Goal: Task Accomplishment & Management: Use online tool/utility

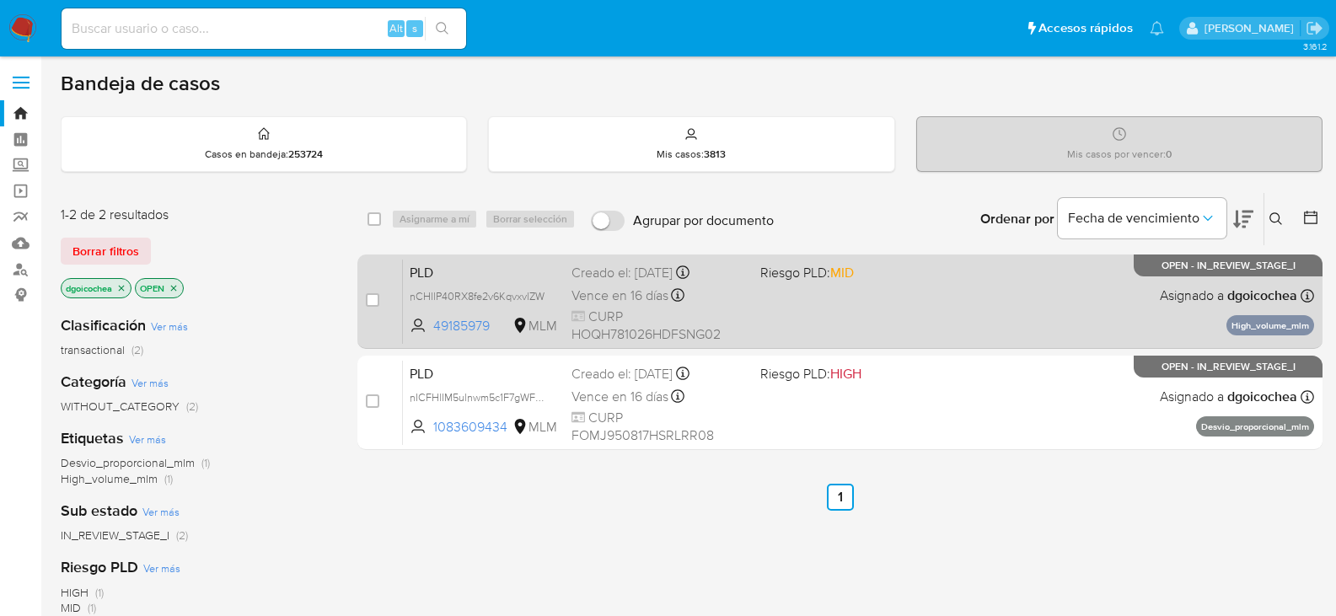
click at [421, 272] on span "PLD" at bounding box center [484, 272] width 148 height 22
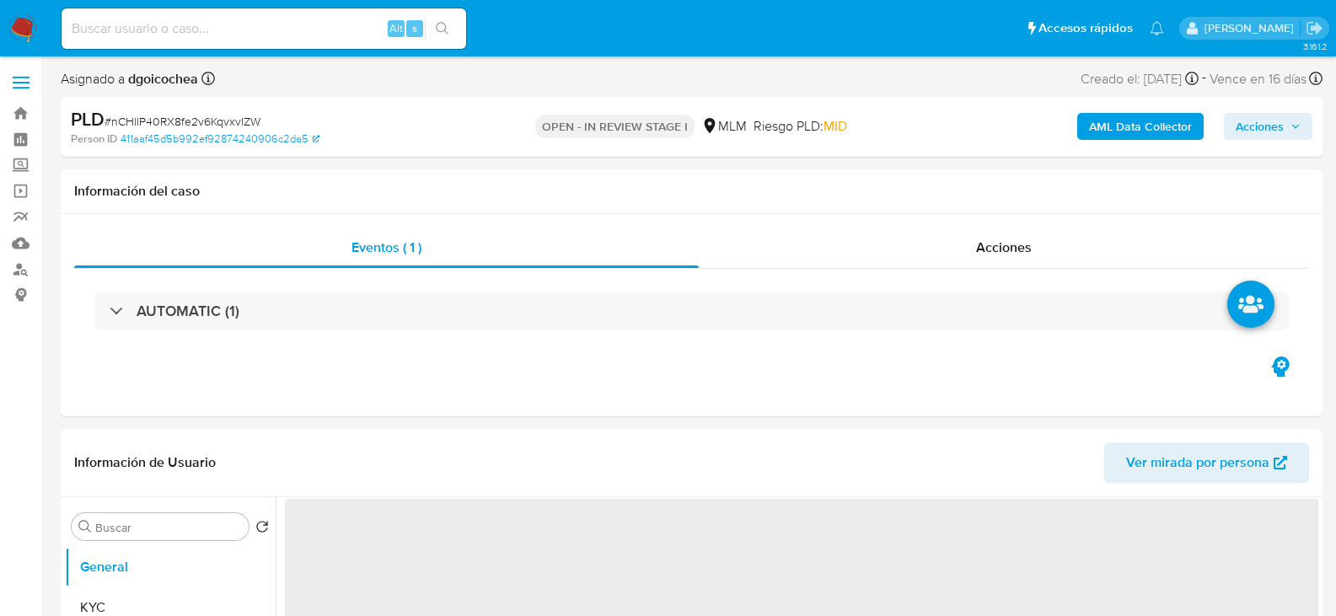
select select "10"
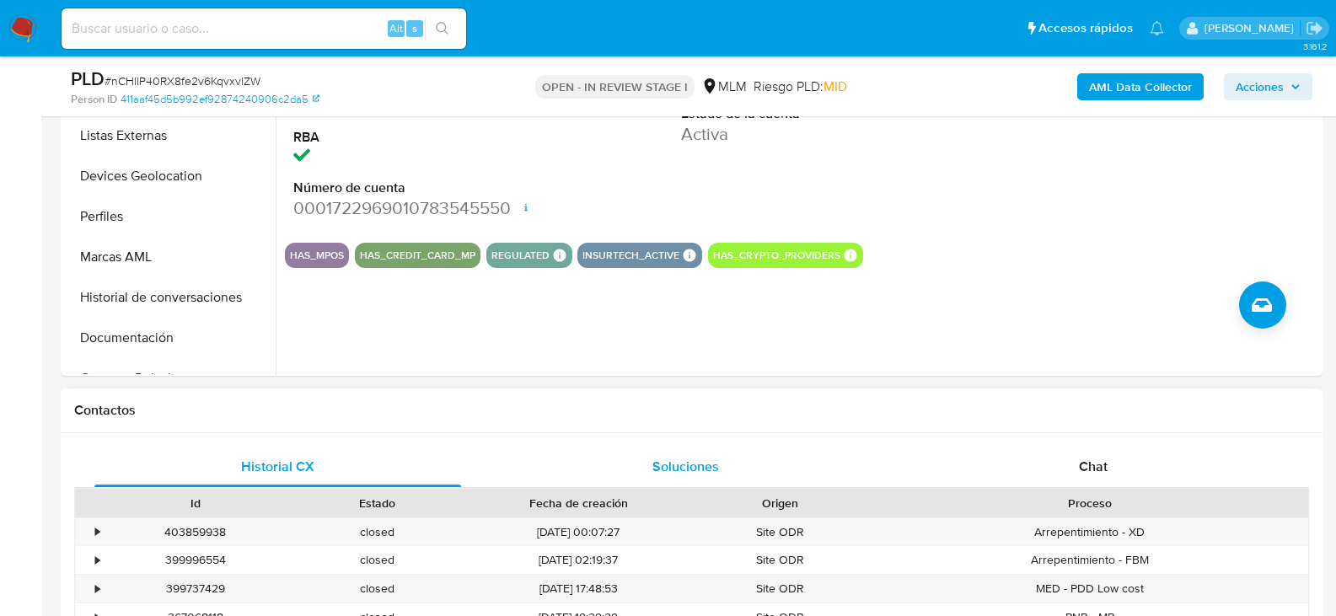
scroll to position [590, 0]
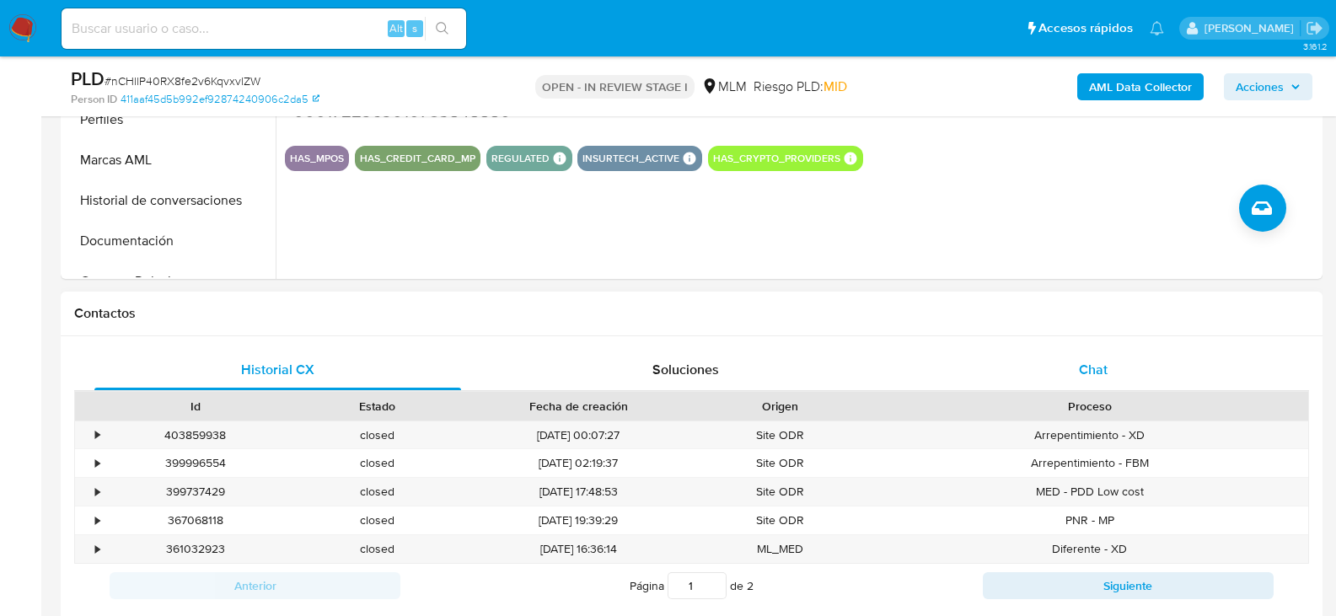
click at [1092, 358] on div "Chat" at bounding box center [1093, 370] width 367 height 40
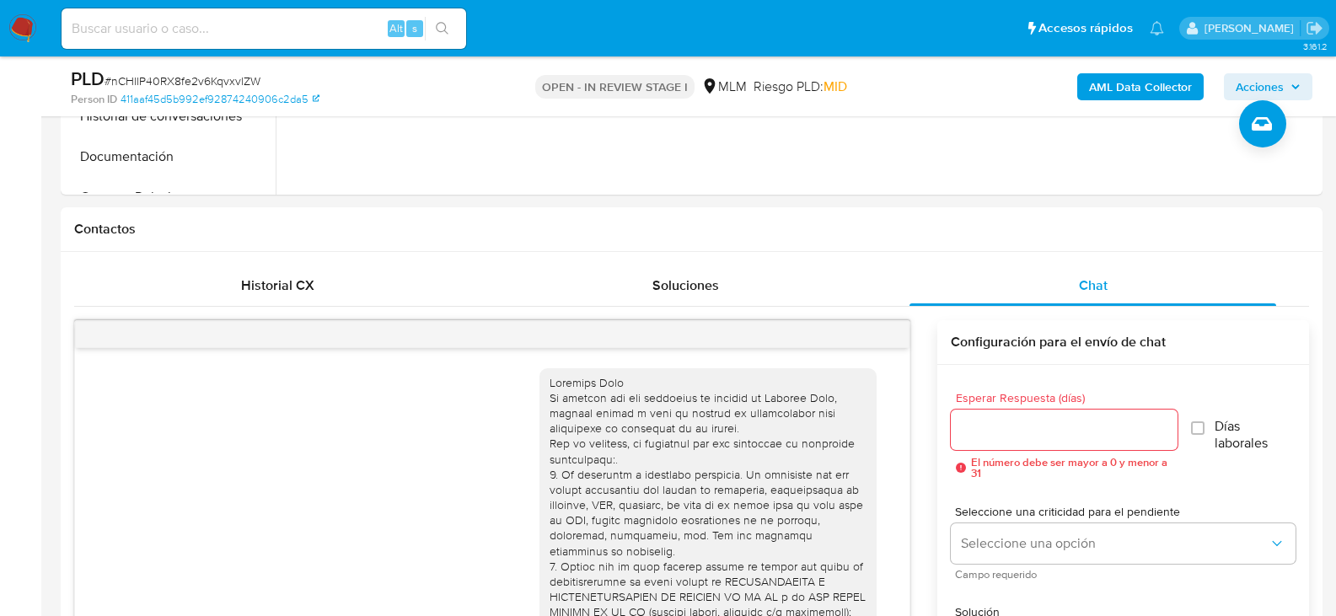
scroll to position [262, 0]
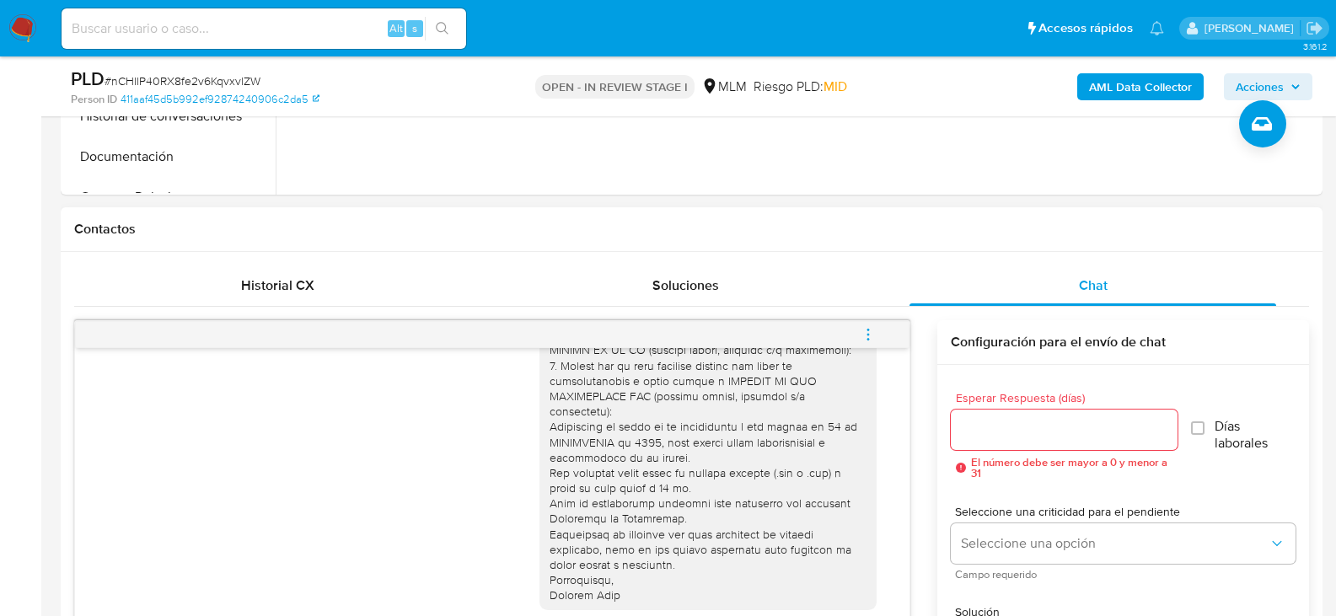
click at [869, 336] on icon "menu-action" at bounding box center [868, 334] width 15 height 15
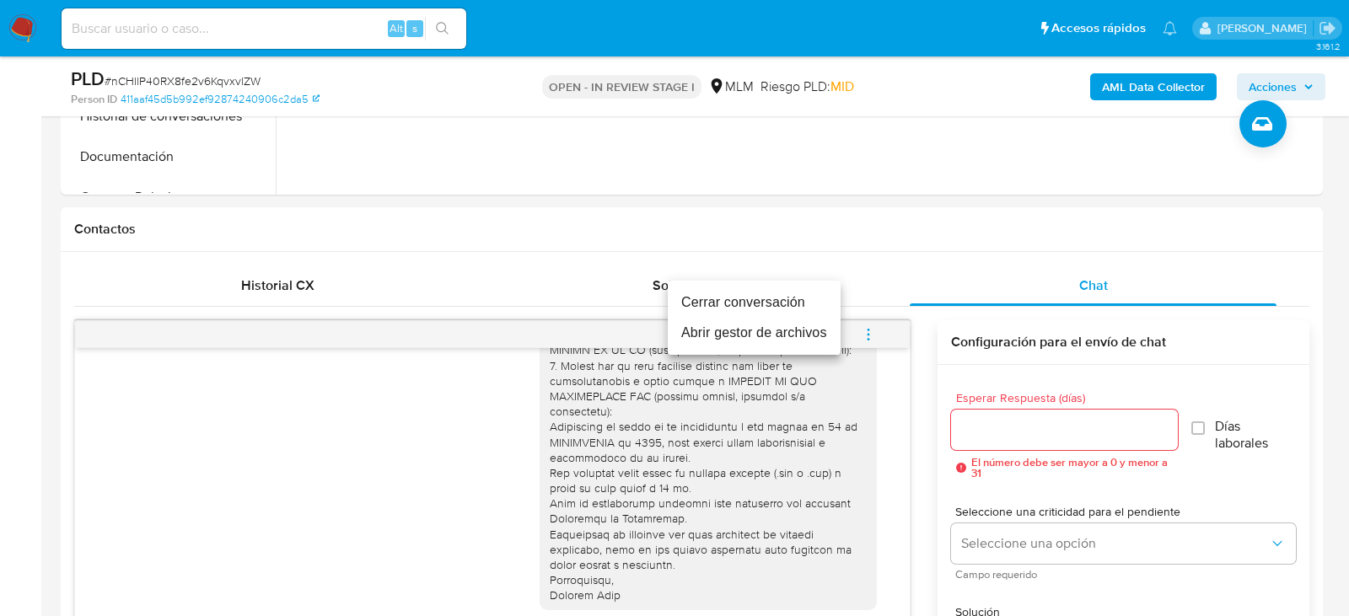
click at [752, 304] on li "Cerrar conversación" at bounding box center [754, 303] width 173 height 30
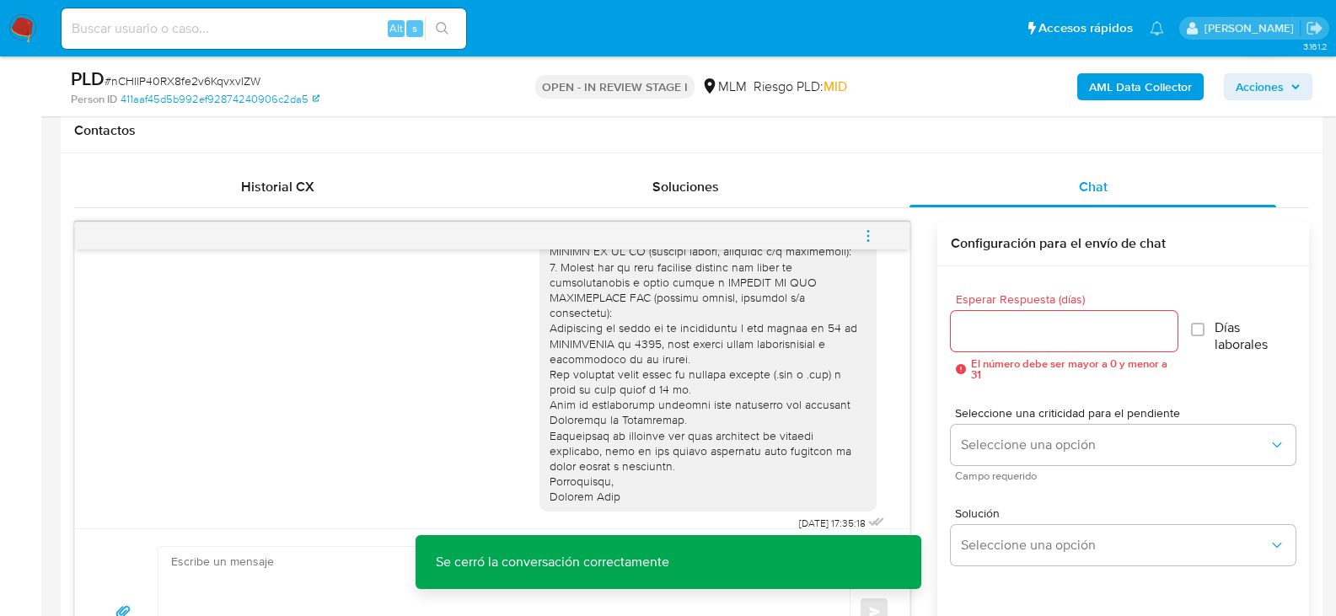
scroll to position [928, 0]
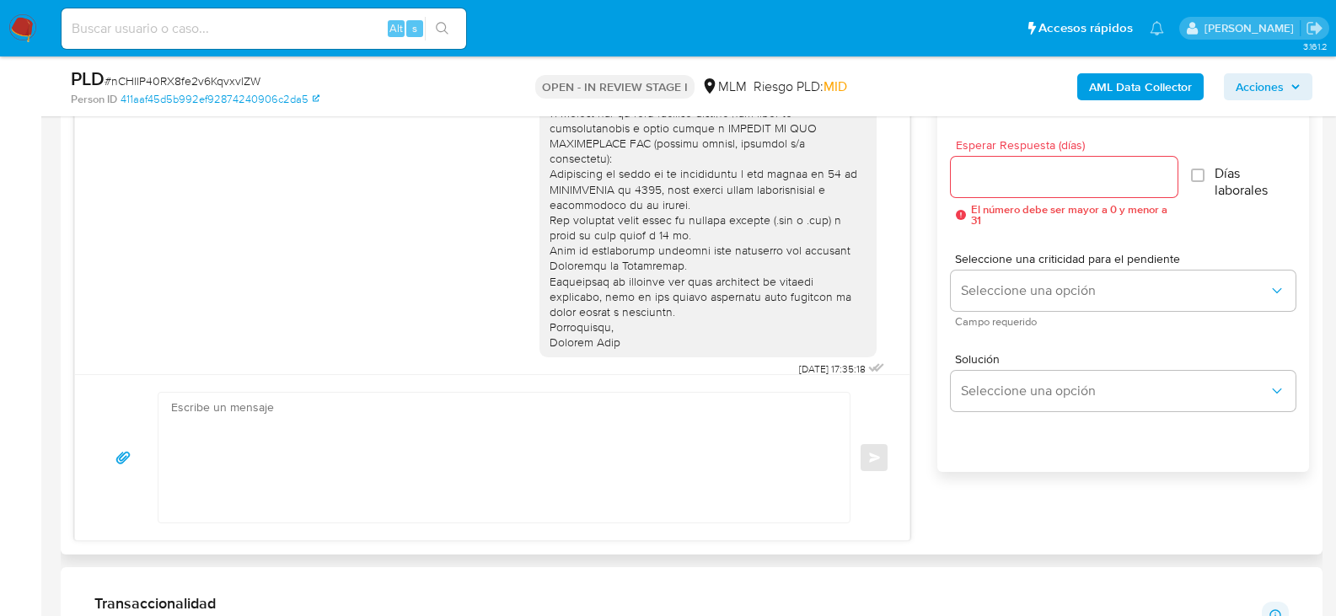
click at [425, 219] on div "[DATE] 17:35:18" at bounding box center [492, 111] width 793 height 540
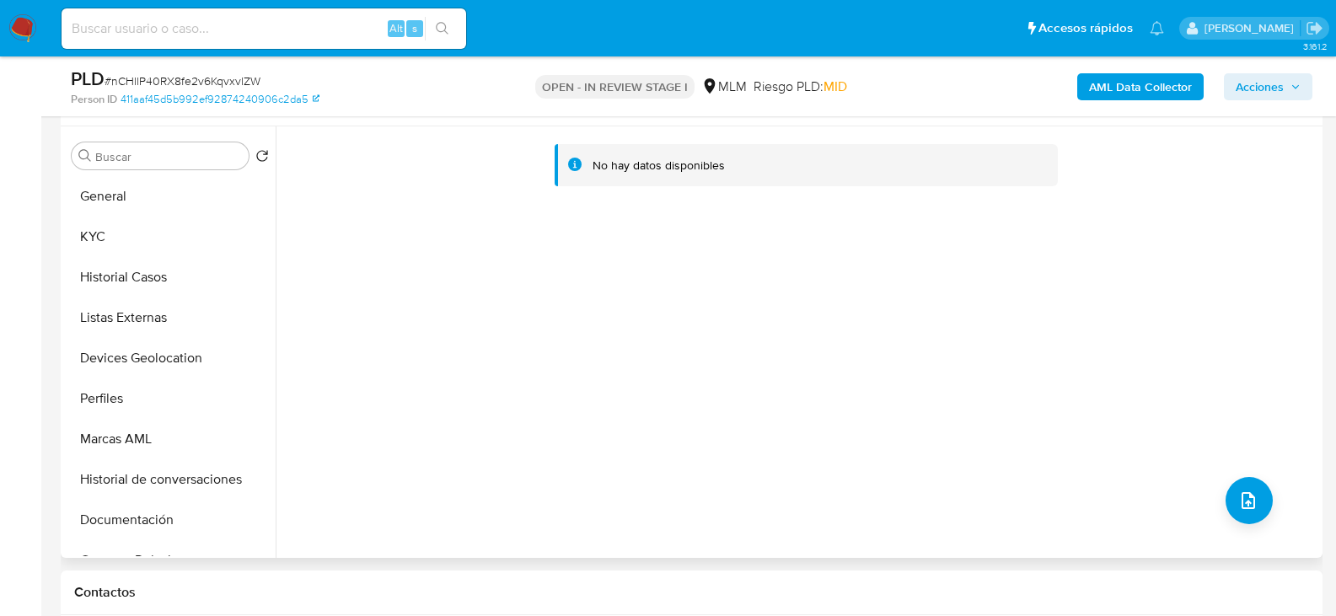
click at [1274, 487] on div "No hay datos disponibles" at bounding box center [797, 342] width 1043 height 432
click at [1255, 494] on button "upload-file" at bounding box center [1249, 500] width 47 height 47
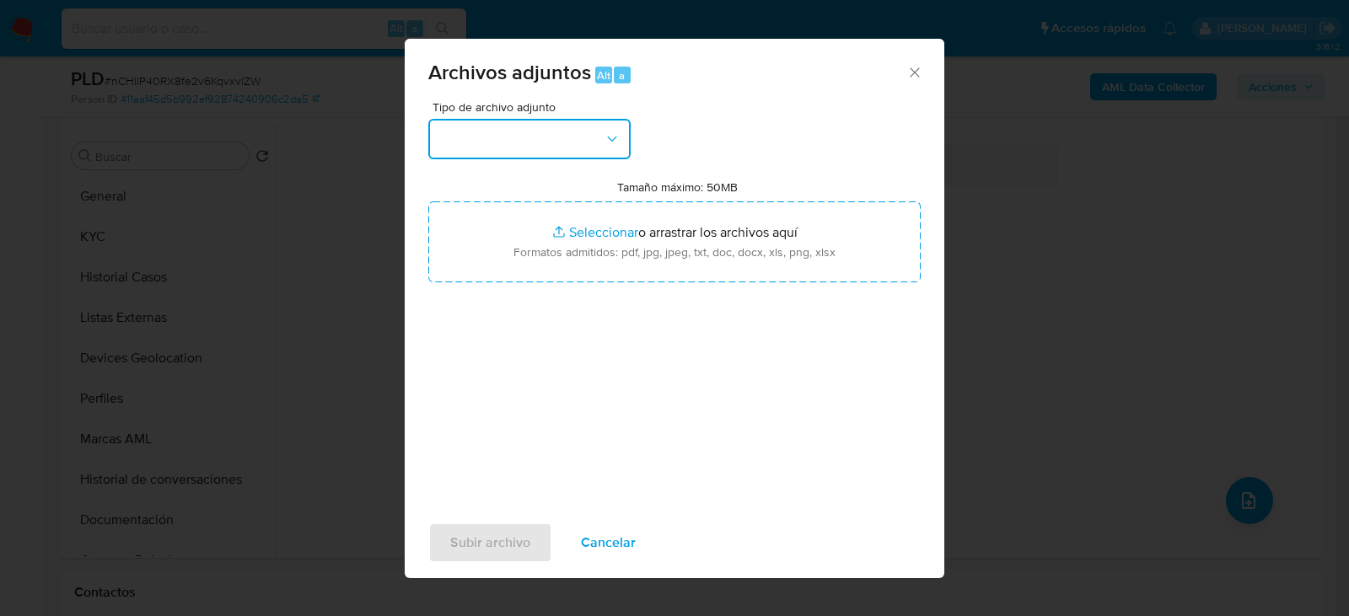
click at [481, 132] on button "button" at bounding box center [529, 139] width 202 height 40
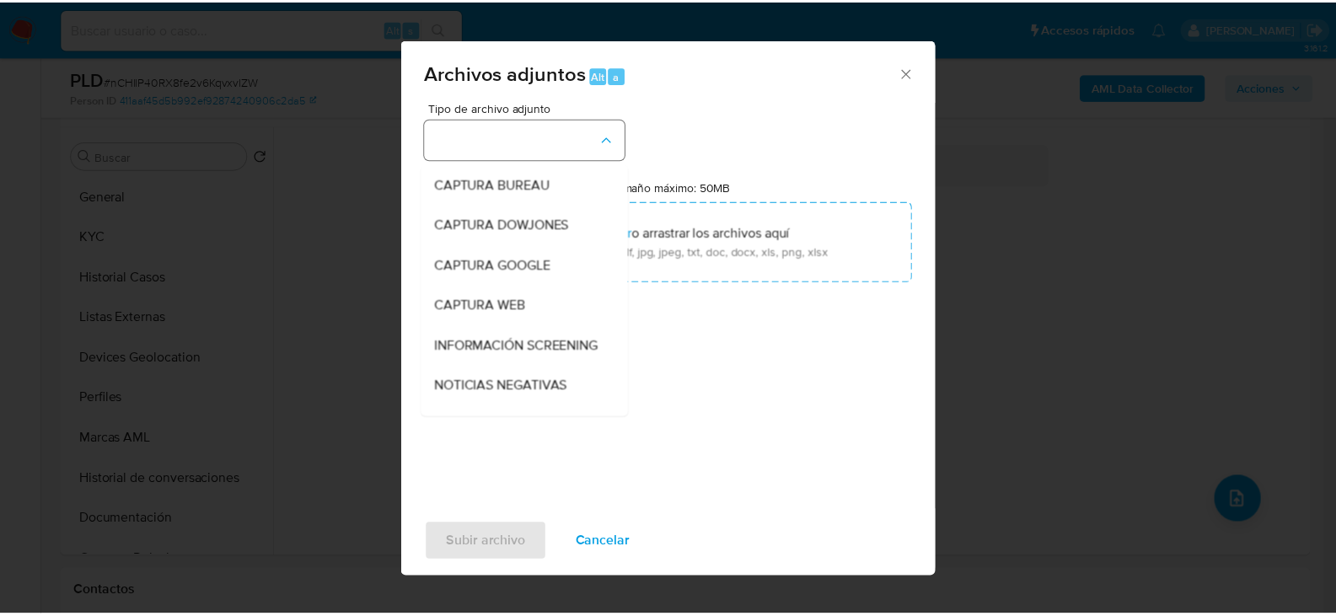
scroll to position [128, 0]
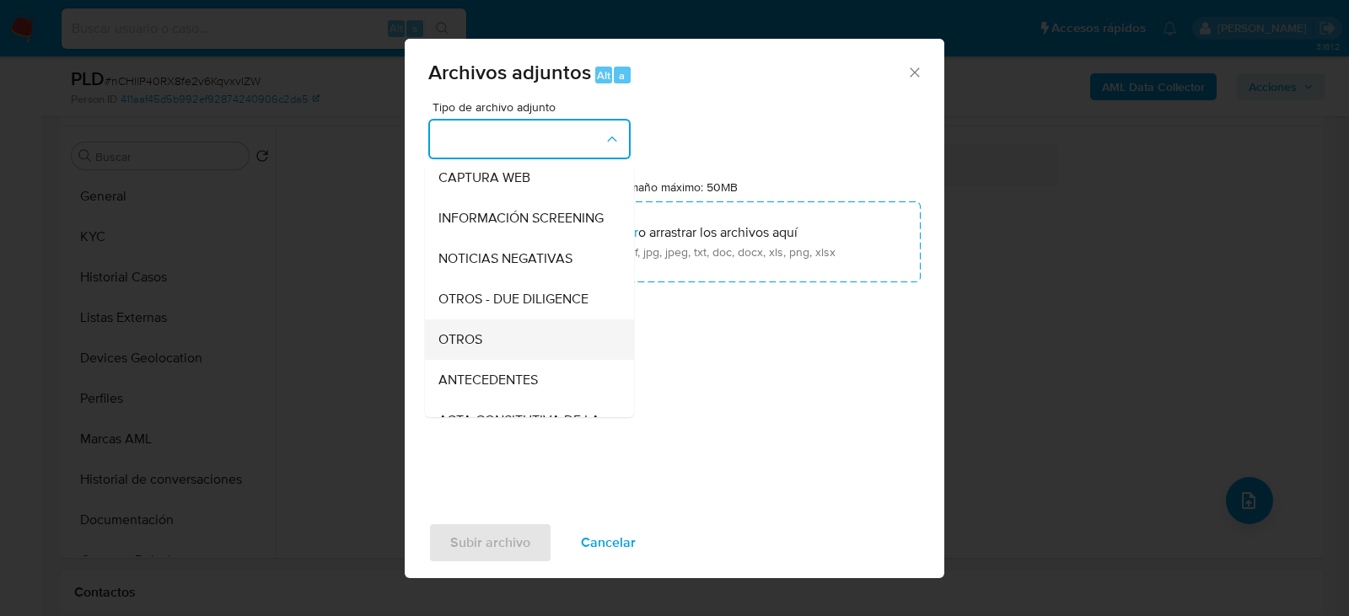
click at [447, 348] on span "OTROS" at bounding box center [460, 339] width 44 height 17
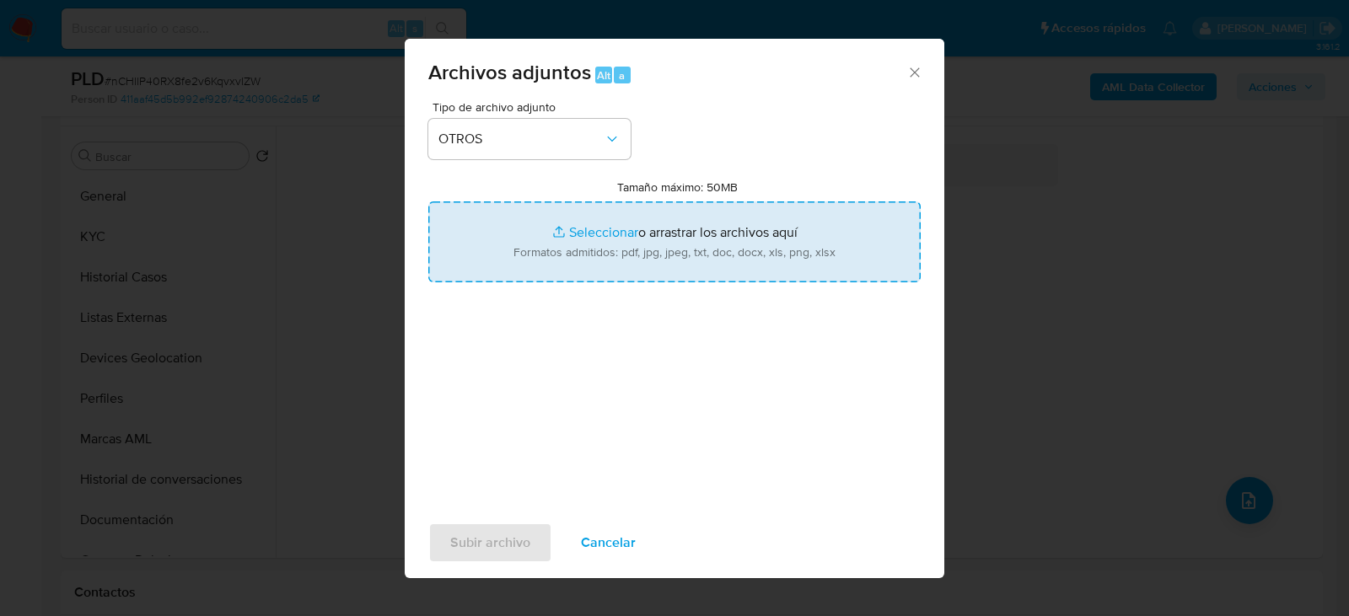
type input "C:\fakepath\49185979_HUGO HOSHIKO_AGO2025.pdf"
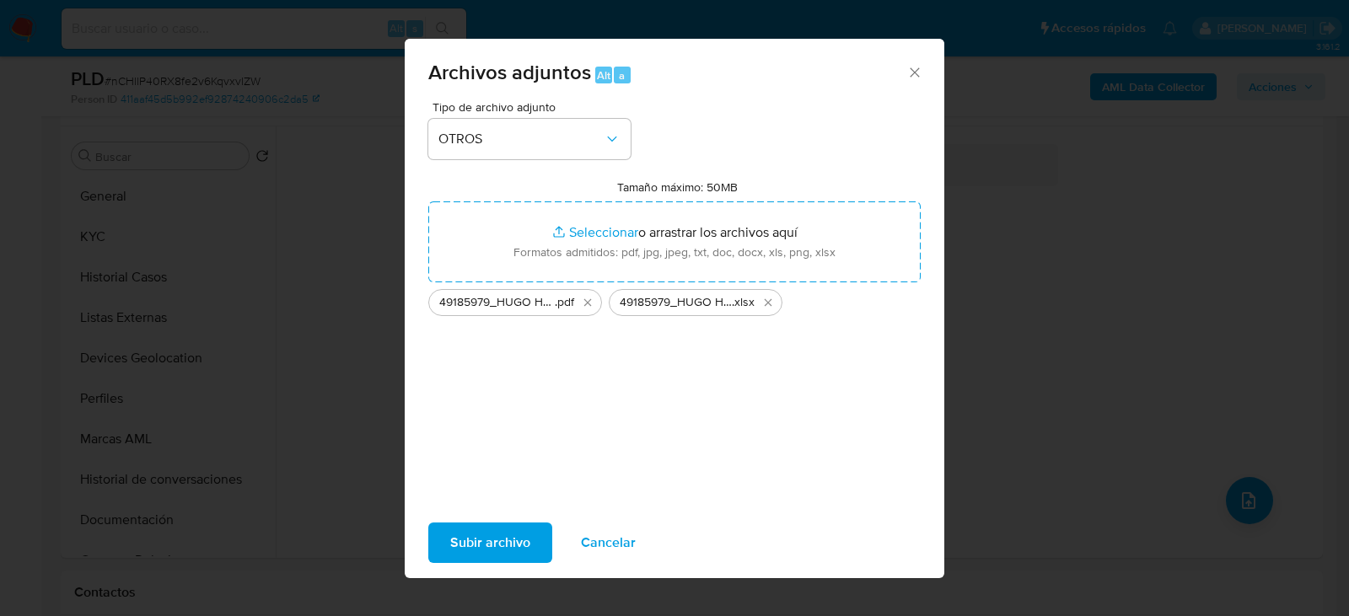
click at [470, 538] on span "Subir archivo" at bounding box center [490, 542] width 80 height 37
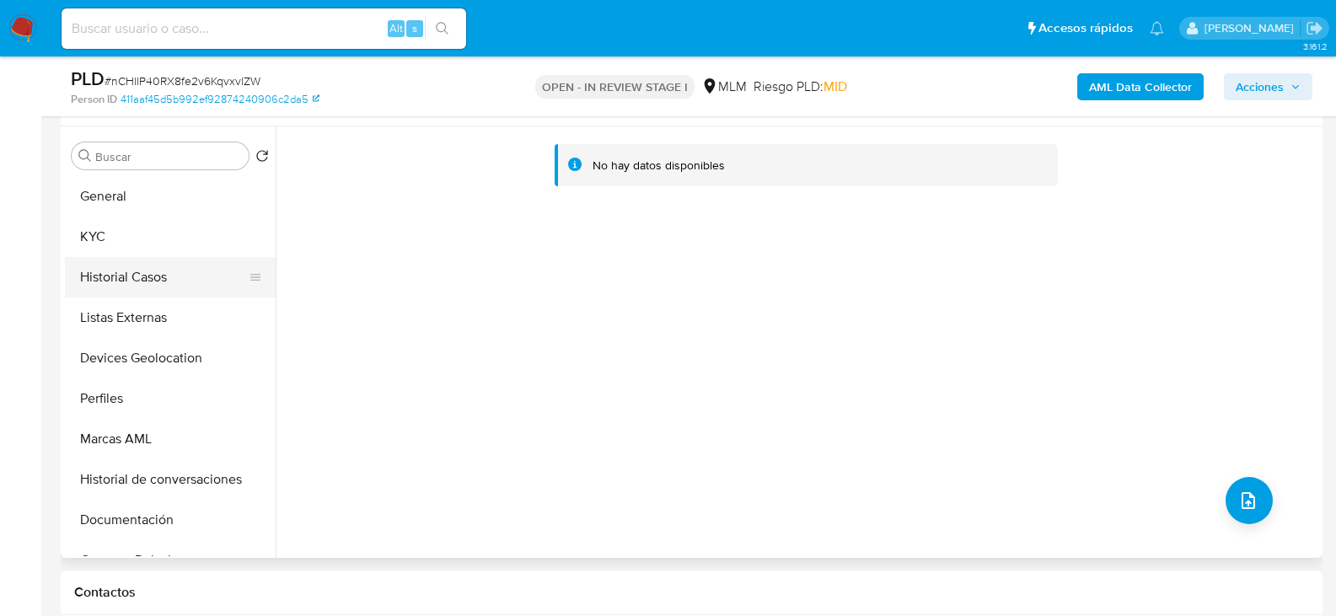
click at [131, 274] on button "Historial Casos" at bounding box center [163, 277] width 197 height 40
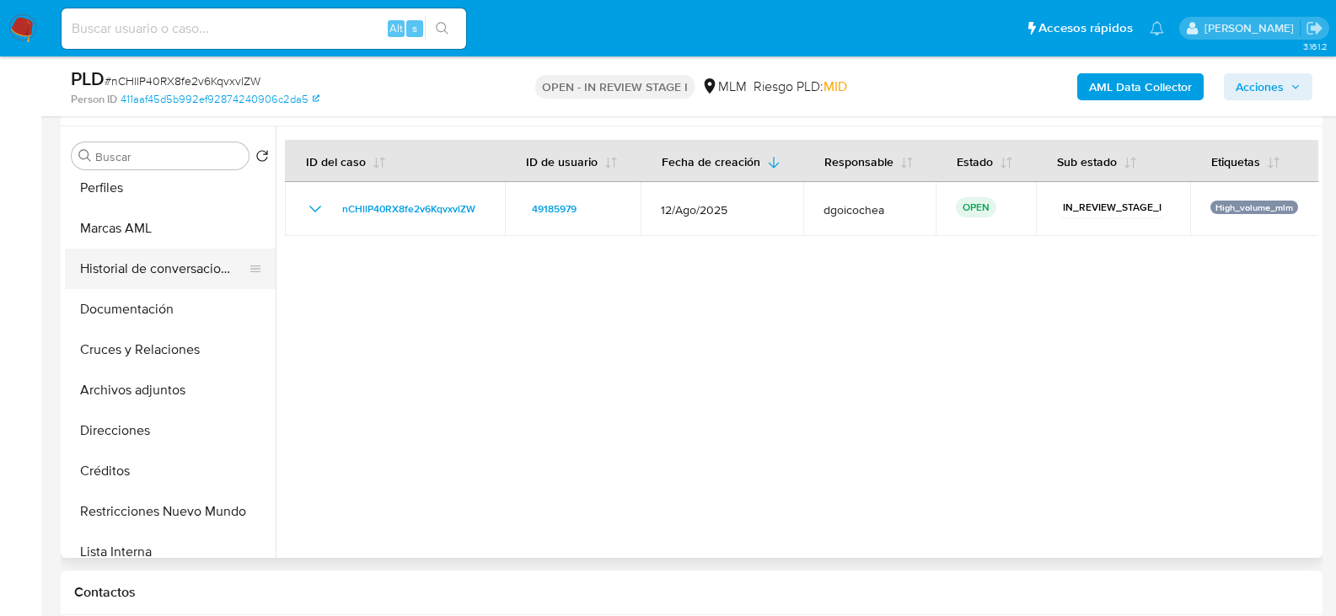
scroll to position [253, 0]
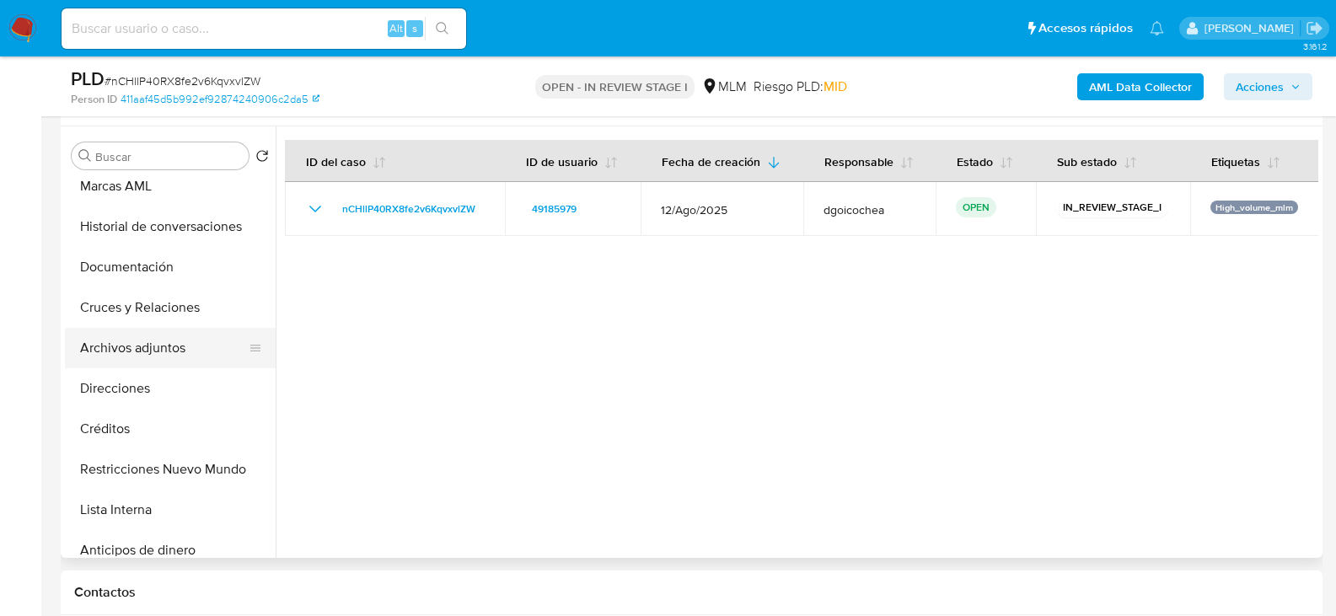
click at [169, 343] on button "Archivos adjuntos" at bounding box center [163, 348] width 197 height 40
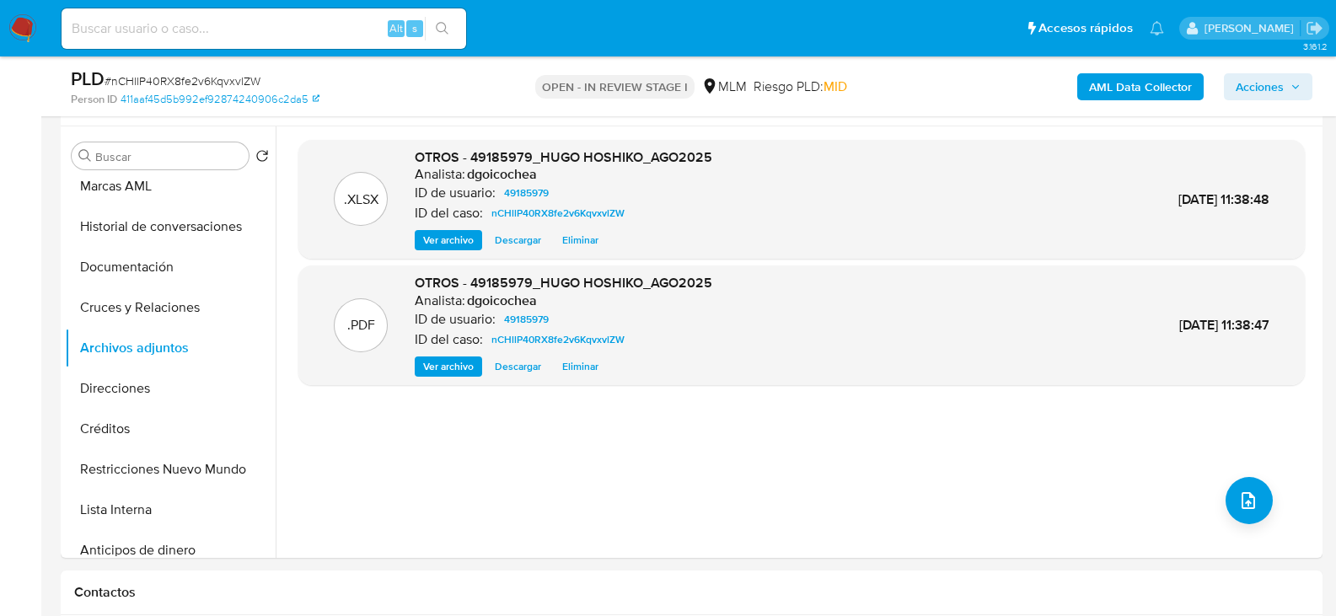
click at [1282, 90] on span "Acciones" at bounding box center [1260, 86] width 48 height 27
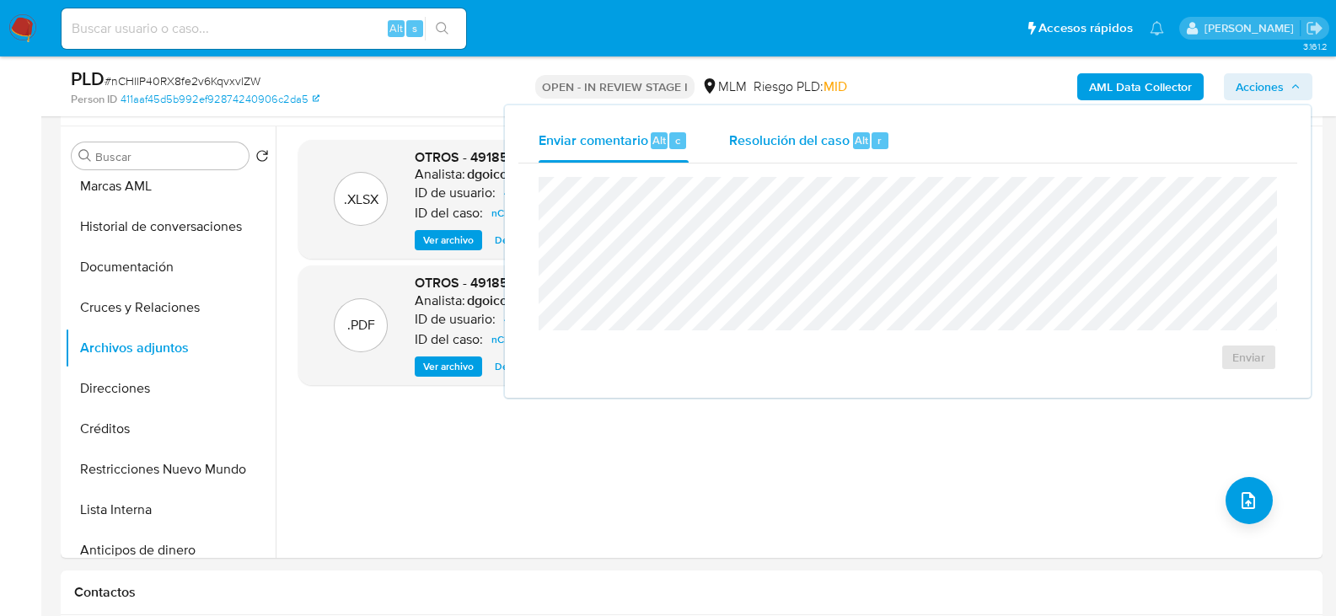
click at [785, 126] on div "Resolución del caso Alt r" at bounding box center [809, 141] width 161 height 44
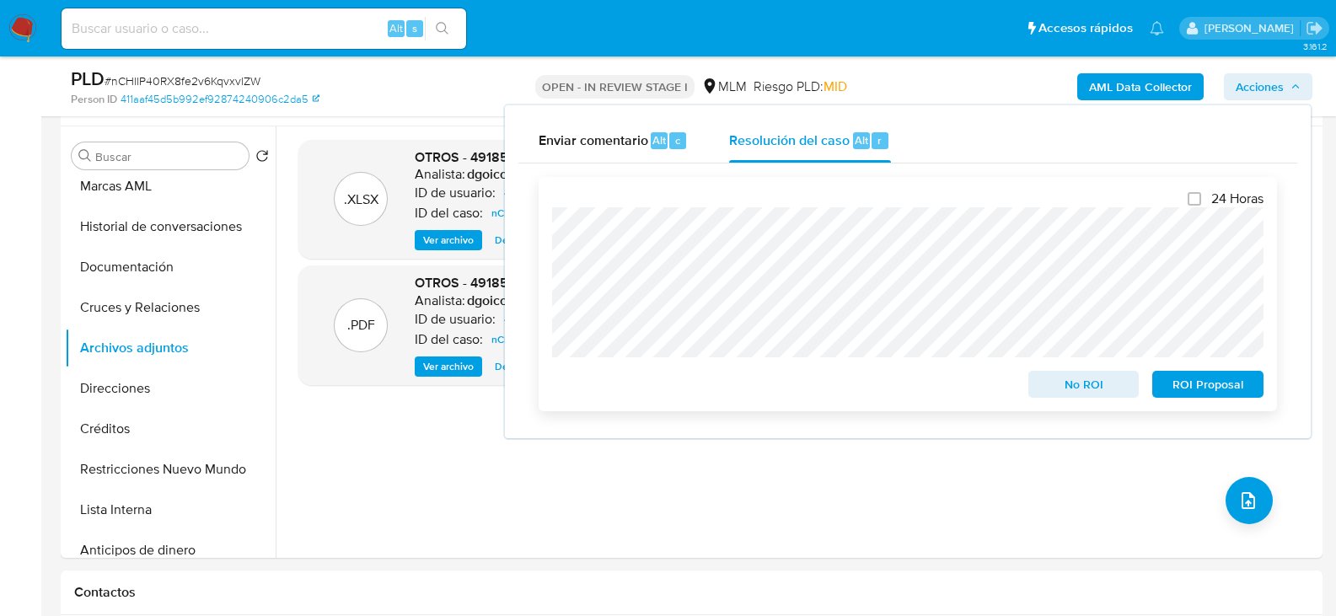
click at [1068, 386] on span "No ROI" at bounding box center [1084, 385] width 88 height 24
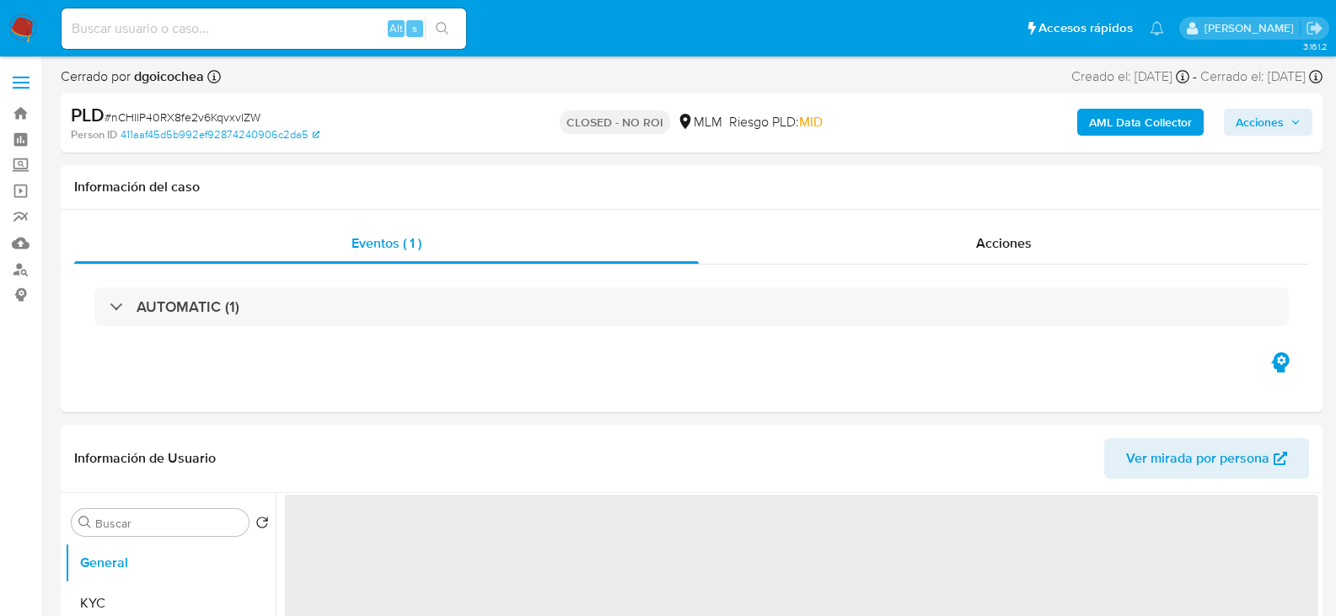
select select "10"
